Goal: Information Seeking & Learning: Learn about a topic

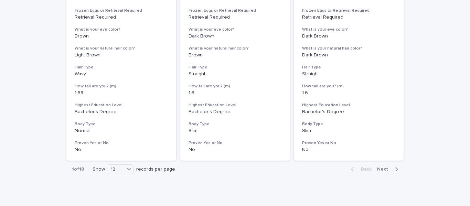
scroll to position [897, 0]
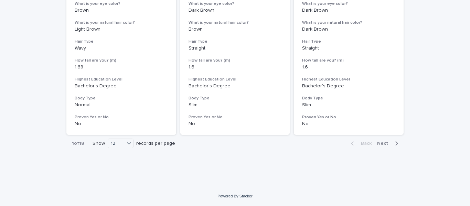
click at [384, 143] on span "Next" at bounding box center [384, 143] width 15 height 5
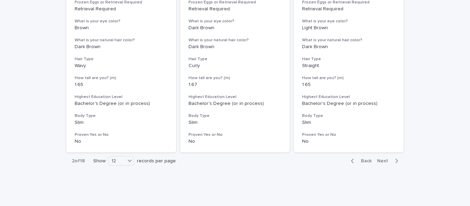
scroll to position [897, 0]
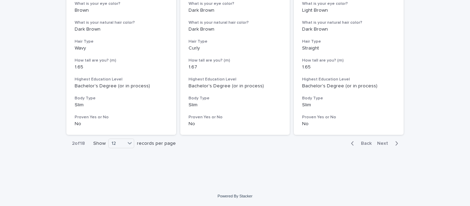
click at [385, 145] on span "Next" at bounding box center [384, 143] width 15 height 5
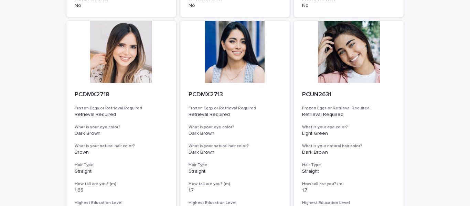
scroll to position [550, 0]
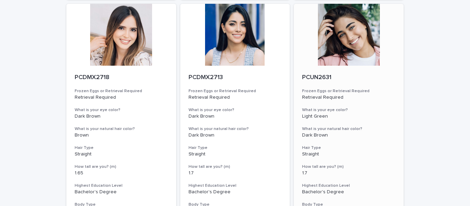
click at [346, 59] on div at bounding box center [349, 35] width 110 height 62
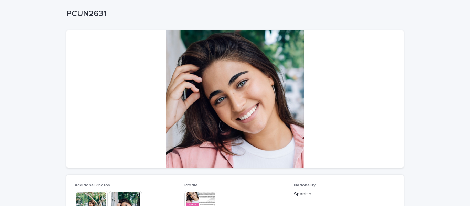
scroll to position [172, 0]
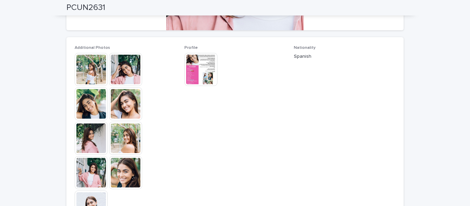
click at [86, 71] on img at bounding box center [91, 69] width 33 height 33
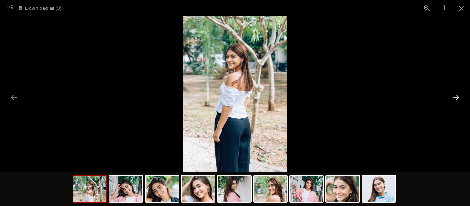
click at [456, 98] on button "Next slide" at bounding box center [455, 96] width 14 height 13
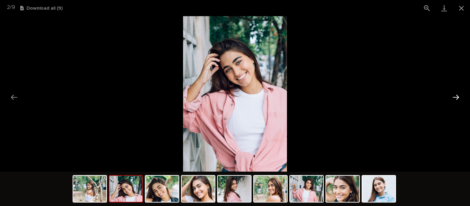
click at [456, 98] on button "Next slide" at bounding box center [455, 96] width 14 height 13
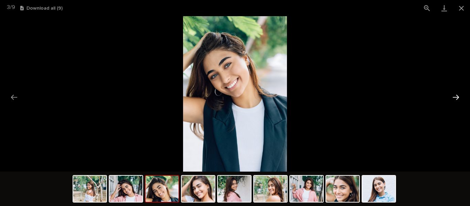
click at [456, 98] on button "Next slide" at bounding box center [455, 96] width 14 height 13
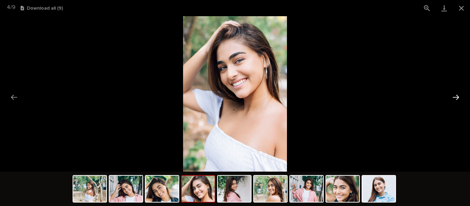
click at [456, 98] on button "Next slide" at bounding box center [455, 96] width 14 height 13
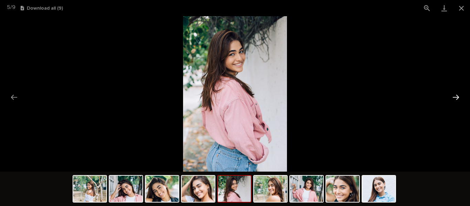
click at [456, 98] on button "Next slide" at bounding box center [455, 96] width 14 height 13
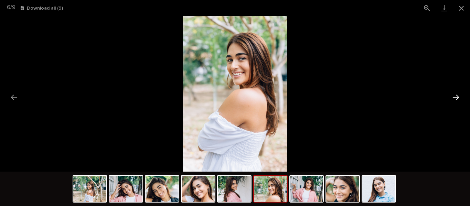
click at [456, 98] on button "Next slide" at bounding box center [455, 96] width 14 height 13
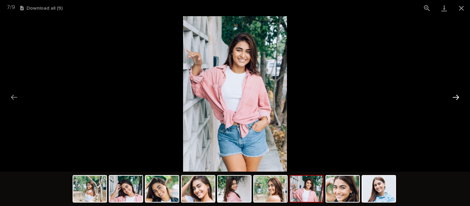
click at [456, 98] on button "Next slide" at bounding box center [455, 96] width 14 height 13
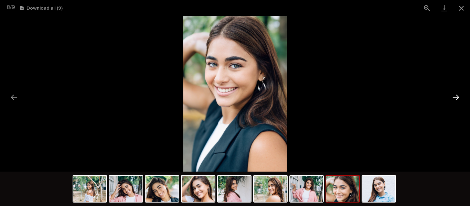
click at [456, 98] on button "Next slide" at bounding box center [455, 96] width 14 height 13
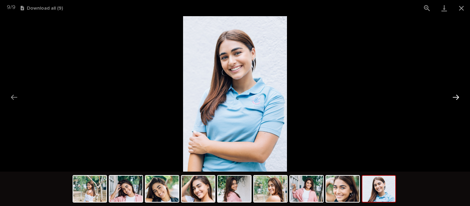
click at [456, 98] on button "Next slide" at bounding box center [455, 96] width 14 height 13
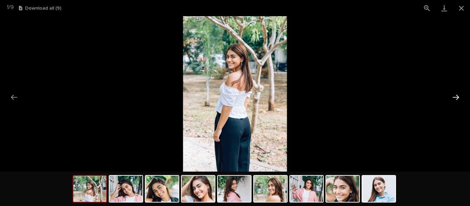
click at [456, 98] on button "Next slide" at bounding box center [455, 96] width 14 height 13
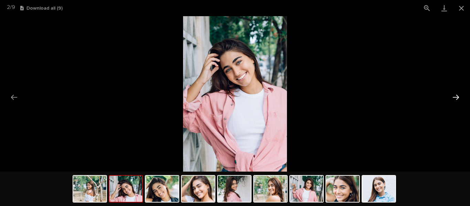
click at [456, 98] on button "Next slide" at bounding box center [455, 96] width 14 height 13
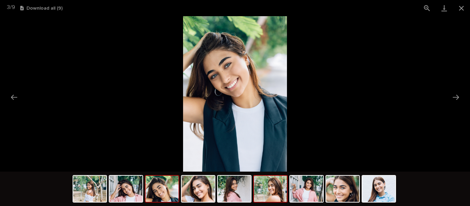
click at [265, 197] on img at bounding box center [270, 189] width 33 height 26
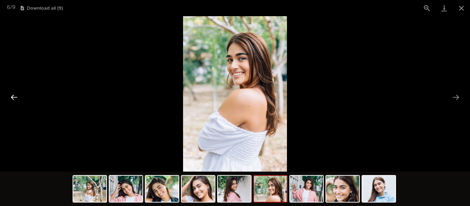
click at [18, 102] on button "Previous slide" at bounding box center [14, 96] width 14 height 13
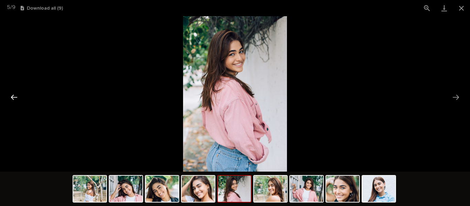
click at [11, 95] on button "Previous slide" at bounding box center [14, 96] width 14 height 13
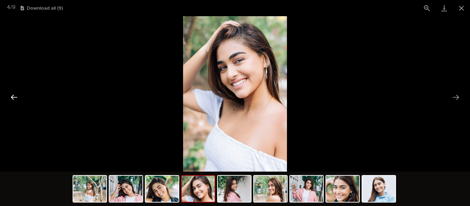
click at [11, 95] on button "Previous slide" at bounding box center [14, 96] width 14 height 13
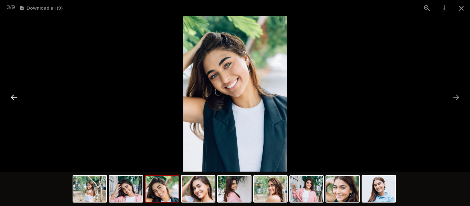
click at [11, 95] on button "Previous slide" at bounding box center [14, 96] width 14 height 13
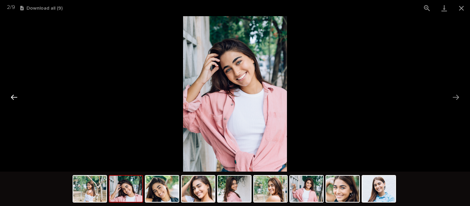
click at [11, 95] on button "Previous slide" at bounding box center [14, 96] width 14 height 13
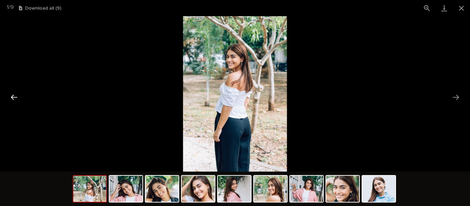
click at [11, 95] on button "Previous slide" at bounding box center [14, 96] width 14 height 13
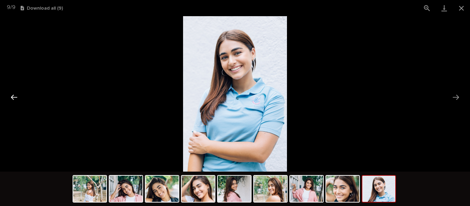
click at [11, 95] on button "Previous slide" at bounding box center [14, 96] width 14 height 13
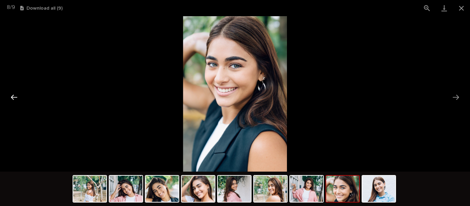
click at [11, 95] on button "Previous slide" at bounding box center [14, 96] width 14 height 13
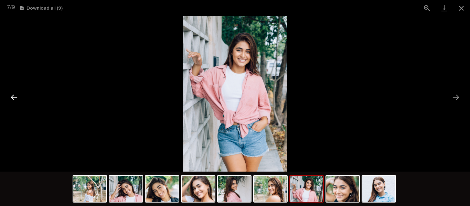
click at [11, 95] on button "Previous slide" at bounding box center [14, 96] width 14 height 13
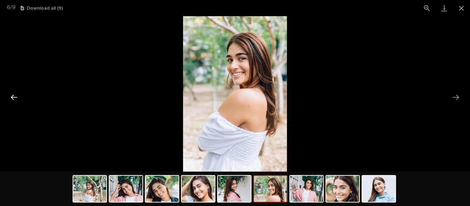
click at [11, 95] on button "Previous slide" at bounding box center [14, 96] width 14 height 13
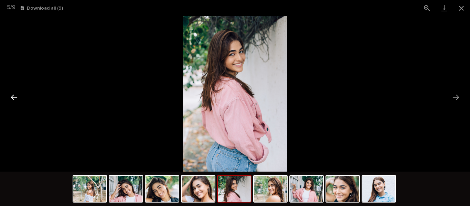
click at [15, 94] on button "Previous slide" at bounding box center [14, 96] width 14 height 13
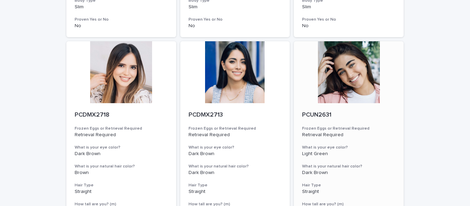
scroll to position [516, 0]
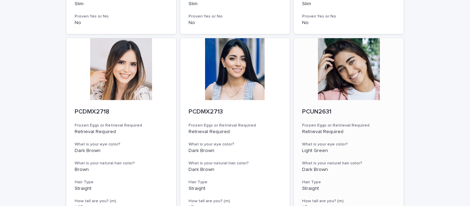
click at [313, 128] on div "Retrieval Required" at bounding box center [348, 131] width 93 height 7
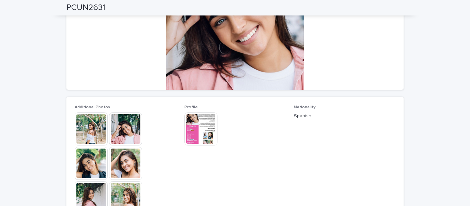
scroll to position [103, 0]
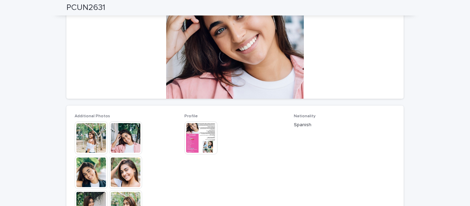
click at [200, 133] on img at bounding box center [200, 137] width 33 height 33
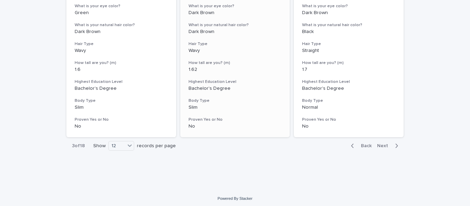
scroll to position [897, 0]
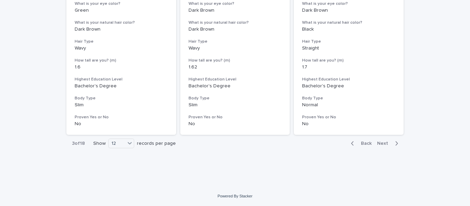
click at [378, 144] on span "Next" at bounding box center [384, 143] width 15 height 5
click at [380, 143] on span "Next" at bounding box center [384, 143] width 15 height 5
click at [381, 144] on span "Next" at bounding box center [384, 143] width 15 height 5
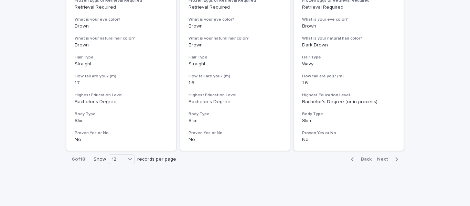
scroll to position [897, 0]
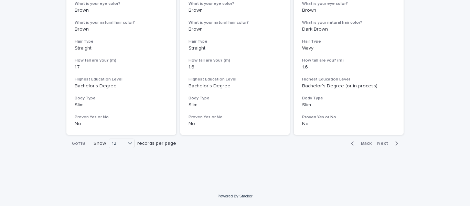
click at [379, 144] on span "Next" at bounding box center [384, 143] width 15 height 5
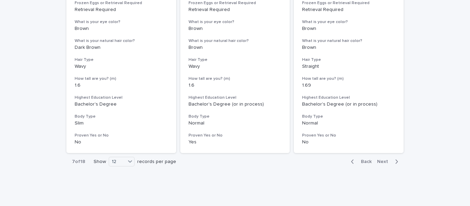
scroll to position [897, 0]
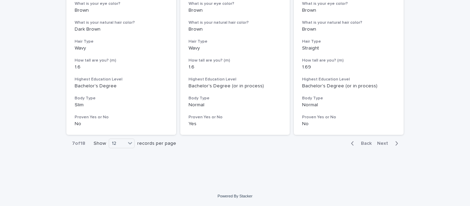
click at [379, 142] on span "Next" at bounding box center [384, 143] width 15 height 5
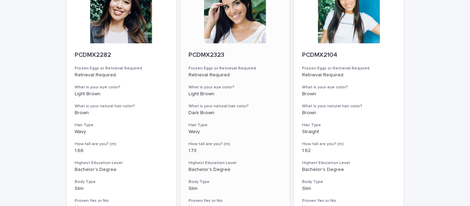
scroll to position [897, 0]
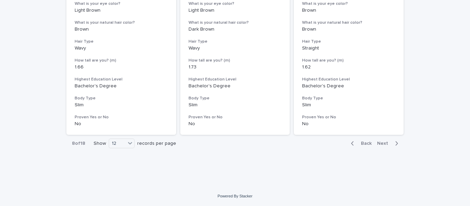
click at [382, 144] on span "Next" at bounding box center [384, 143] width 15 height 5
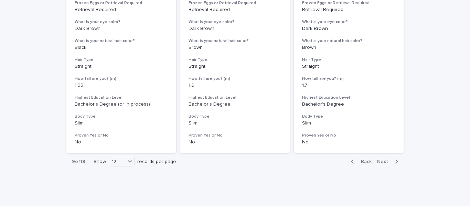
scroll to position [897, 0]
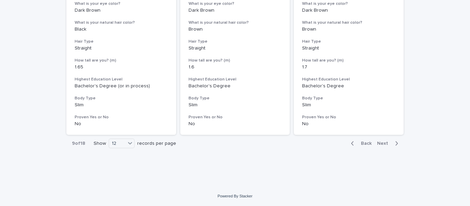
click at [380, 143] on span "Next" at bounding box center [384, 143] width 15 height 5
click at [381, 143] on span "Next" at bounding box center [384, 143] width 15 height 5
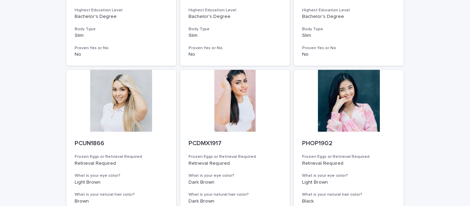
scroll to position [897, 0]
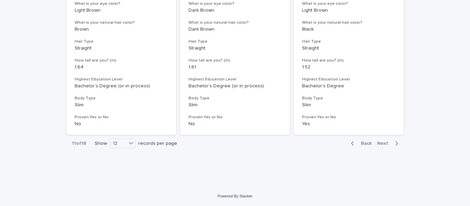
click at [379, 144] on span "Next" at bounding box center [384, 143] width 15 height 5
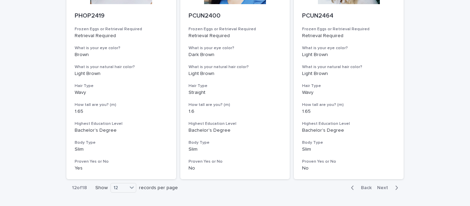
scroll to position [859, 0]
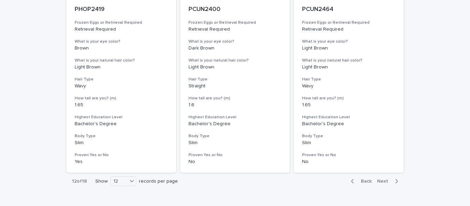
click at [380, 180] on span "Next" at bounding box center [384, 181] width 15 height 5
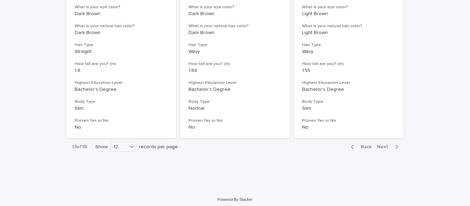
scroll to position [897, 0]
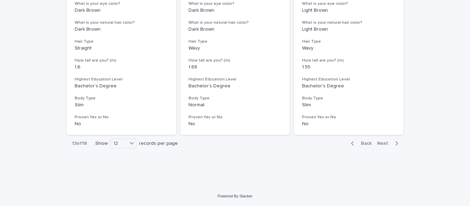
click at [379, 143] on span "Next" at bounding box center [384, 143] width 15 height 5
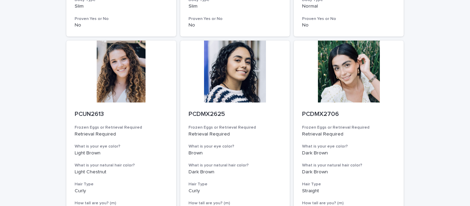
scroll to position [859, 0]
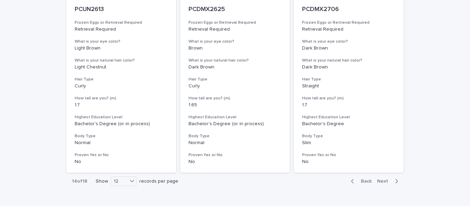
click at [380, 180] on span "Next" at bounding box center [384, 181] width 15 height 5
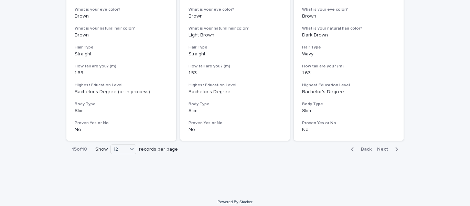
scroll to position [897, 0]
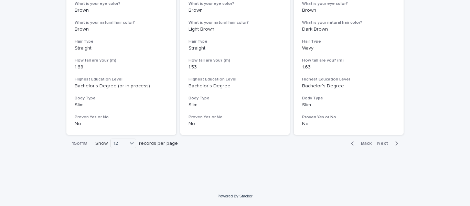
click at [377, 144] on span "Next" at bounding box center [384, 143] width 15 height 5
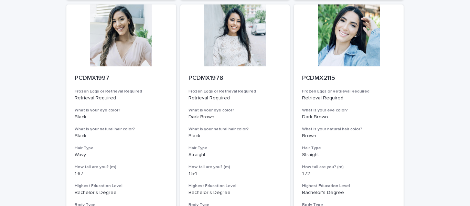
scroll to position [897, 0]
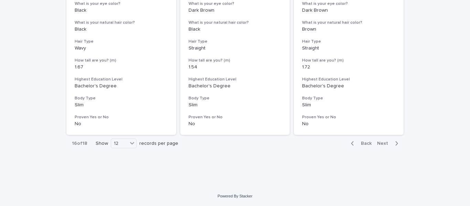
click at [379, 144] on span "Next" at bounding box center [384, 143] width 15 height 5
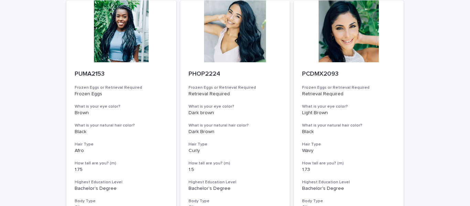
scroll to position [725, 0]
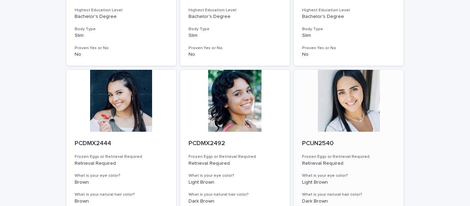
click at [337, 127] on div at bounding box center [349, 101] width 110 height 62
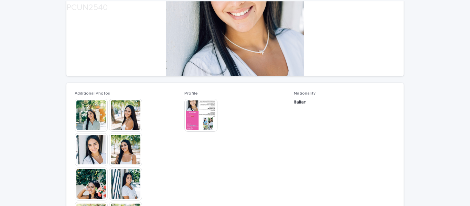
scroll to position [138, 0]
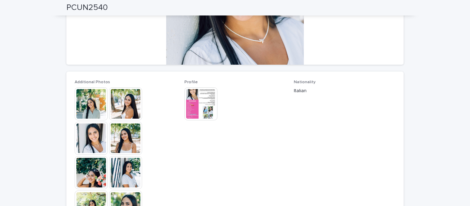
click at [85, 106] on img at bounding box center [91, 103] width 33 height 33
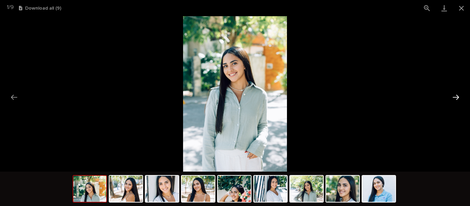
click at [458, 99] on button "Next slide" at bounding box center [455, 96] width 14 height 13
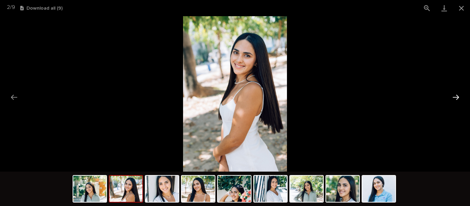
click at [456, 98] on button "Next slide" at bounding box center [455, 96] width 14 height 13
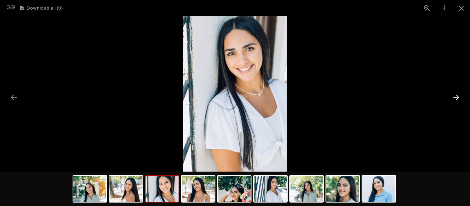
click at [456, 97] on button "Next slide" at bounding box center [455, 96] width 14 height 13
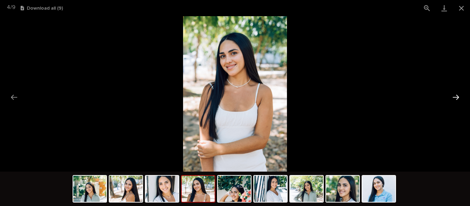
click at [456, 97] on button "Next slide" at bounding box center [455, 96] width 14 height 13
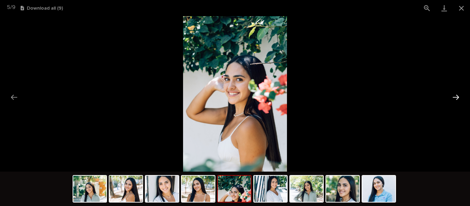
click at [458, 98] on button "Next slide" at bounding box center [455, 96] width 14 height 13
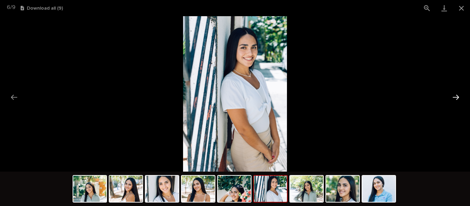
click at [458, 98] on button "Next slide" at bounding box center [455, 96] width 14 height 13
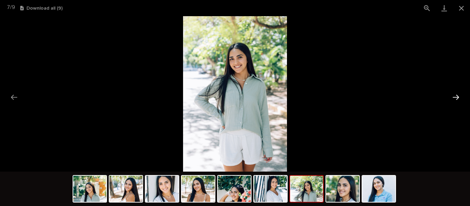
click at [458, 98] on button "Next slide" at bounding box center [455, 96] width 14 height 13
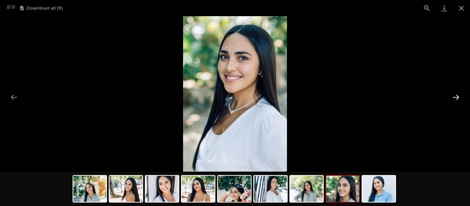
click at [458, 98] on button "Next slide" at bounding box center [455, 96] width 14 height 13
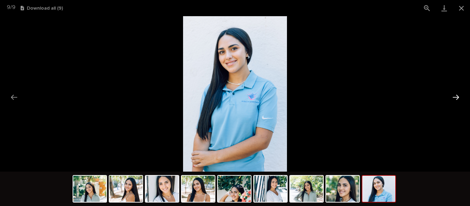
click at [458, 98] on button "Next slide" at bounding box center [455, 96] width 14 height 13
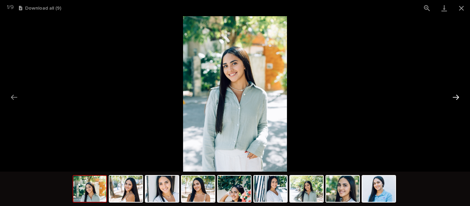
click at [458, 98] on button "Next slide" at bounding box center [455, 96] width 14 height 13
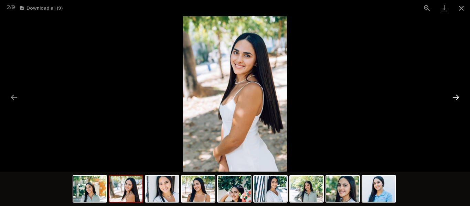
click at [458, 98] on button "Next slide" at bounding box center [455, 96] width 14 height 13
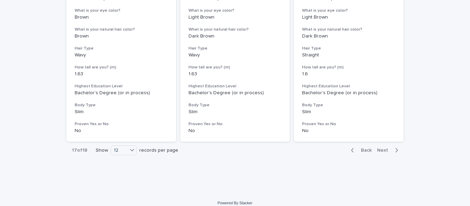
scroll to position [897, 0]
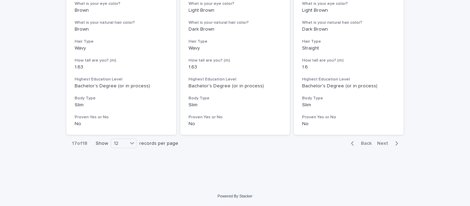
click at [386, 144] on span "Next" at bounding box center [384, 143] width 15 height 5
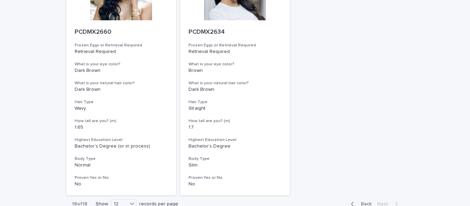
scroll to position [415, 0]
